Goal: Find specific page/section: Find specific page/section

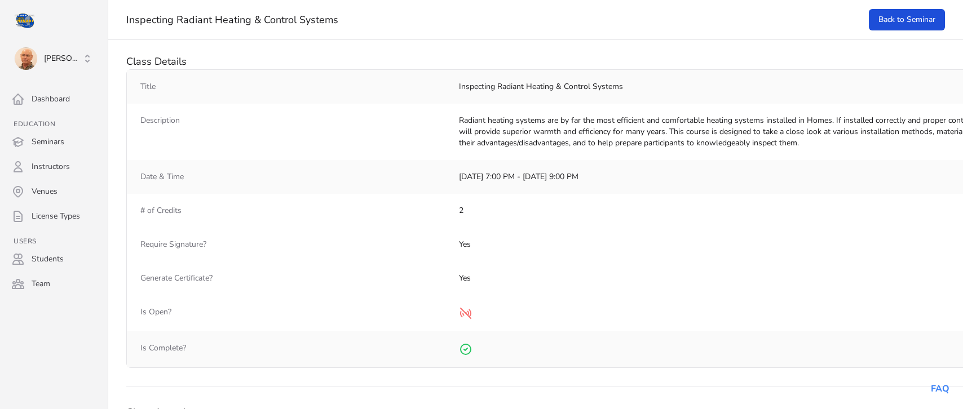
select select "50"
click at [910, 19] on link "Back to Seminar" at bounding box center [907, 19] width 76 height 21
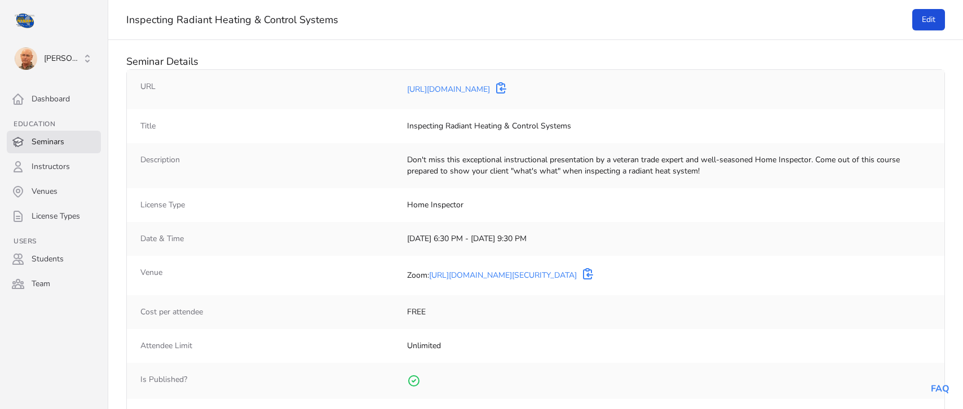
select select "50"
